Goal: Task Accomplishment & Management: Use online tool/utility

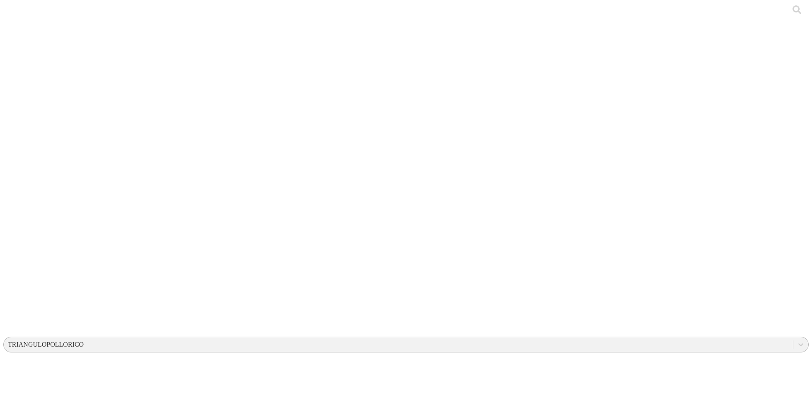
click at [84, 341] on div "TRIANGULOPOLLORICO" at bounding box center [46, 344] width 76 height 7
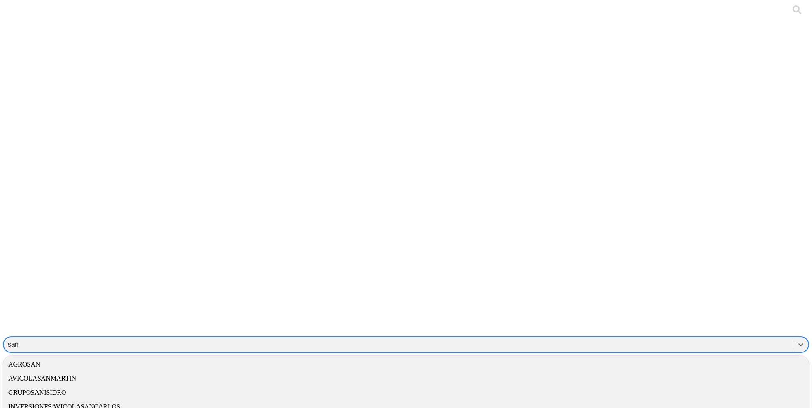
type input "sant"
click at [683, 386] on div "SANTACLARA" at bounding box center [406, 393] width 806 height 14
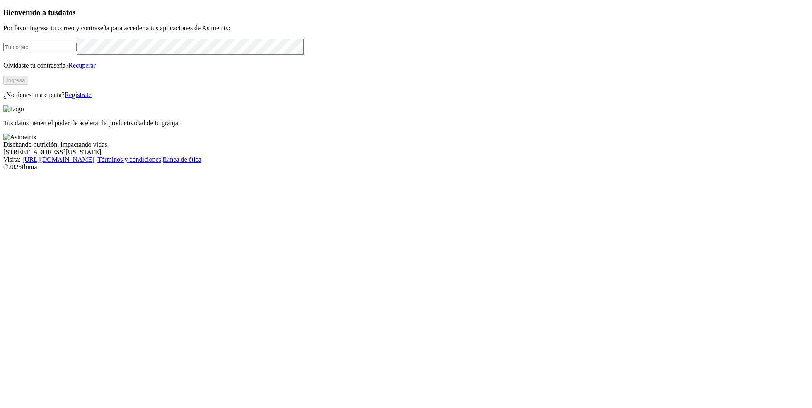
click at [77, 51] on input "email" at bounding box center [39, 47] width 73 height 9
type input "[PERSON_NAME][EMAIL_ADDRESS][PERSON_NAME][DOMAIN_NAME]"
click at [28, 85] on button "Ingresa" at bounding box center [15, 80] width 25 height 9
